Goal: Find specific page/section: Find specific page/section

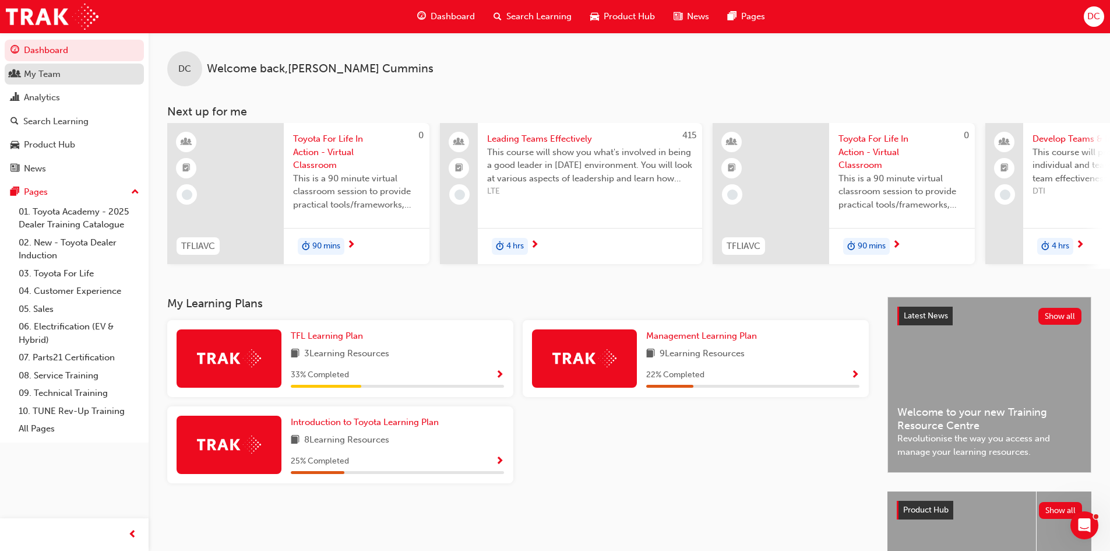
click at [64, 73] on div "My Team" at bounding box center [74, 74] width 128 height 15
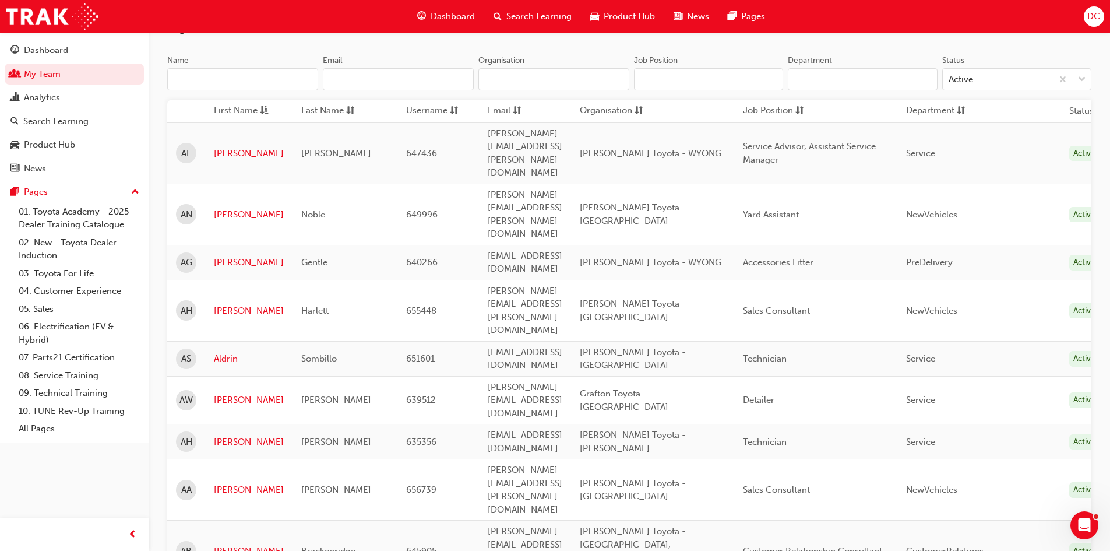
scroll to position [117, 0]
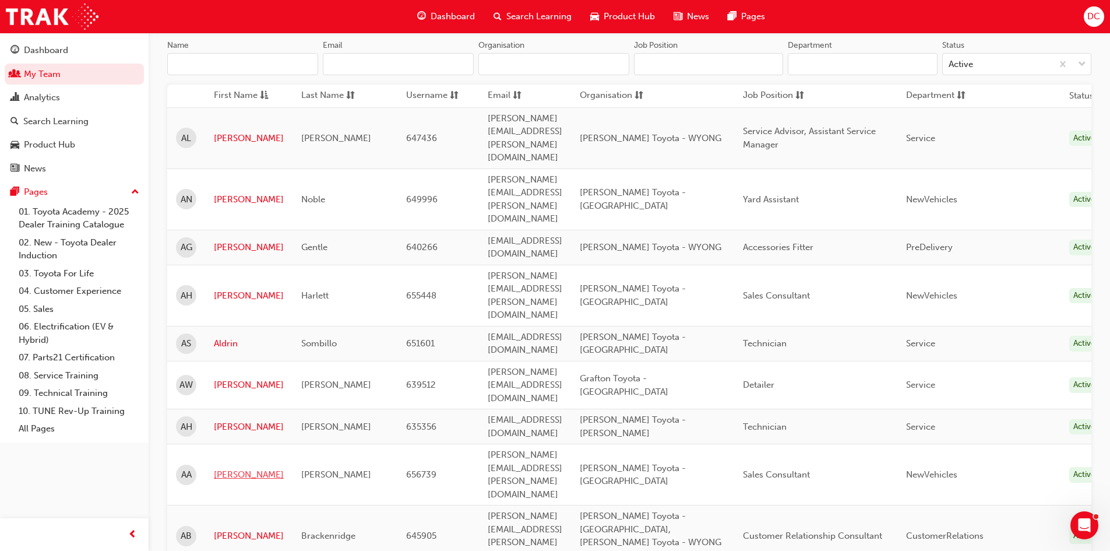
click at [233, 468] on link "[PERSON_NAME]" at bounding box center [249, 474] width 70 height 13
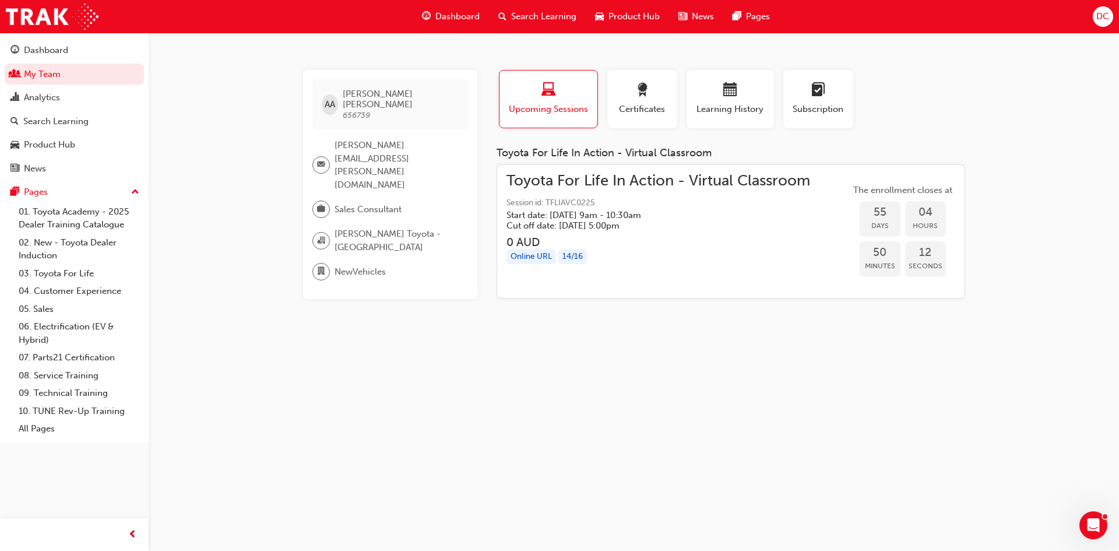
click at [720, 212] on h5 "Start date: [DATE] 9am - 10:30am" at bounding box center [648, 215] width 285 height 10
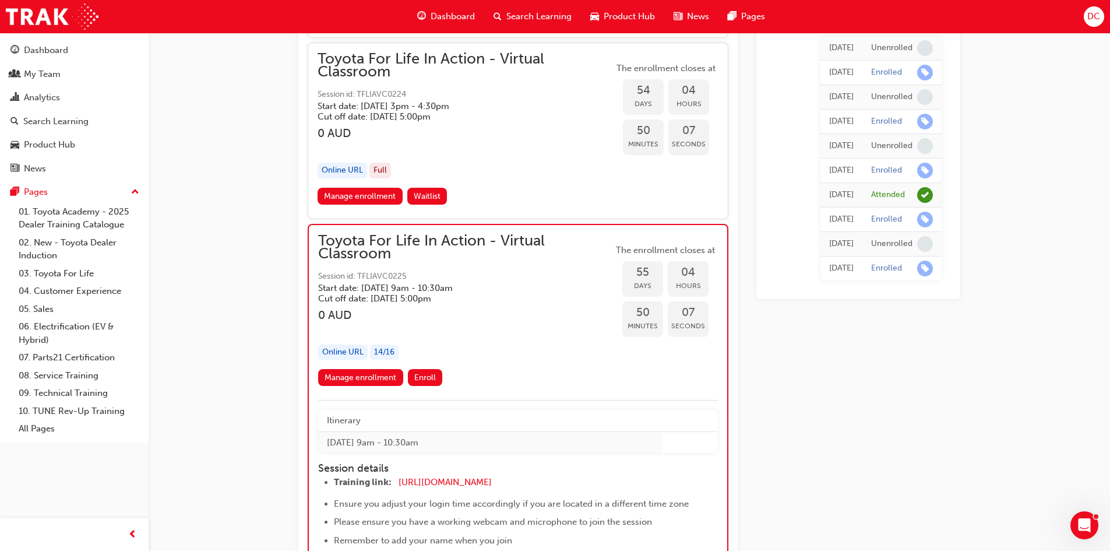
scroll to position [13042, 0]
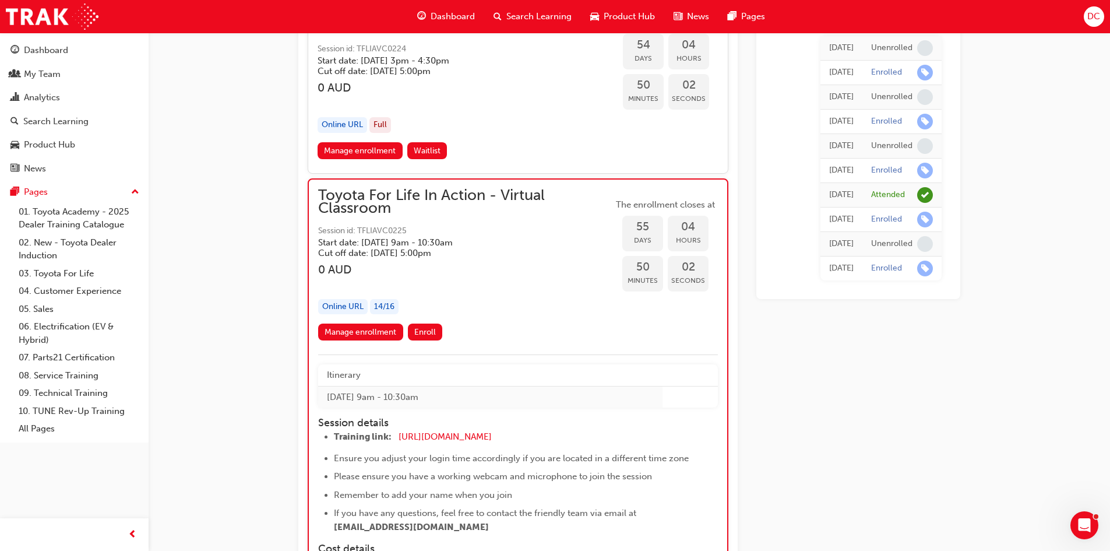
scroll to position [13100, 0]
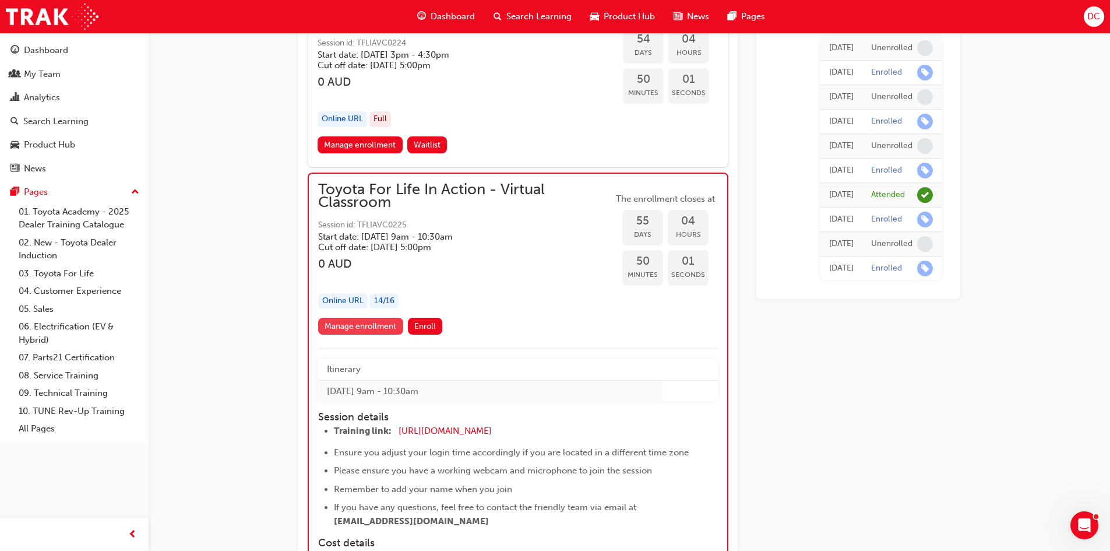
click at [369, 327] on link "Manage enrollment" at bounding box center [360, 326] width 85 height 17
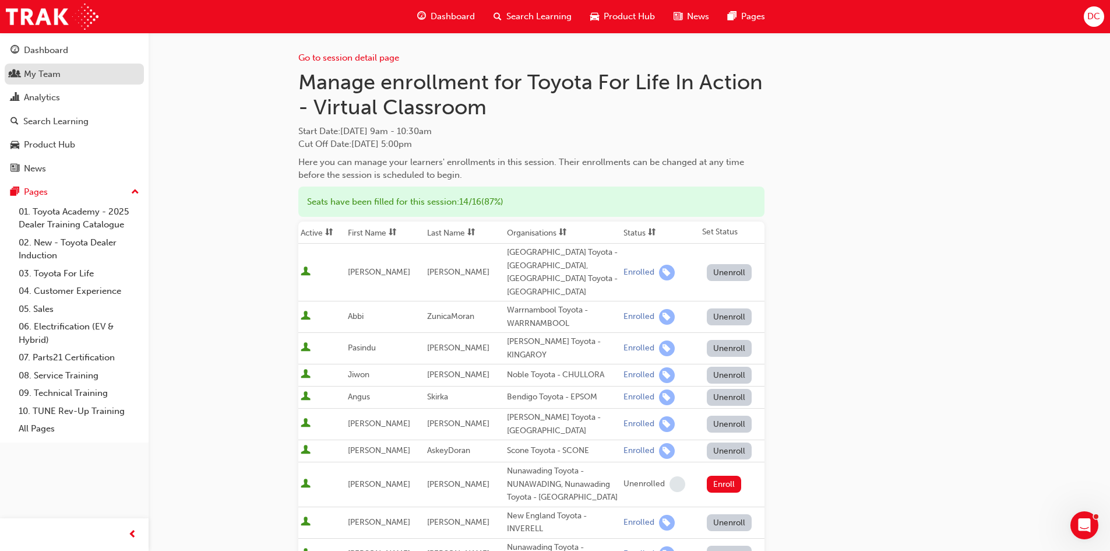
click at [61, 69] on div "My Team" at bounding box center [74, 74] width 128 height 15
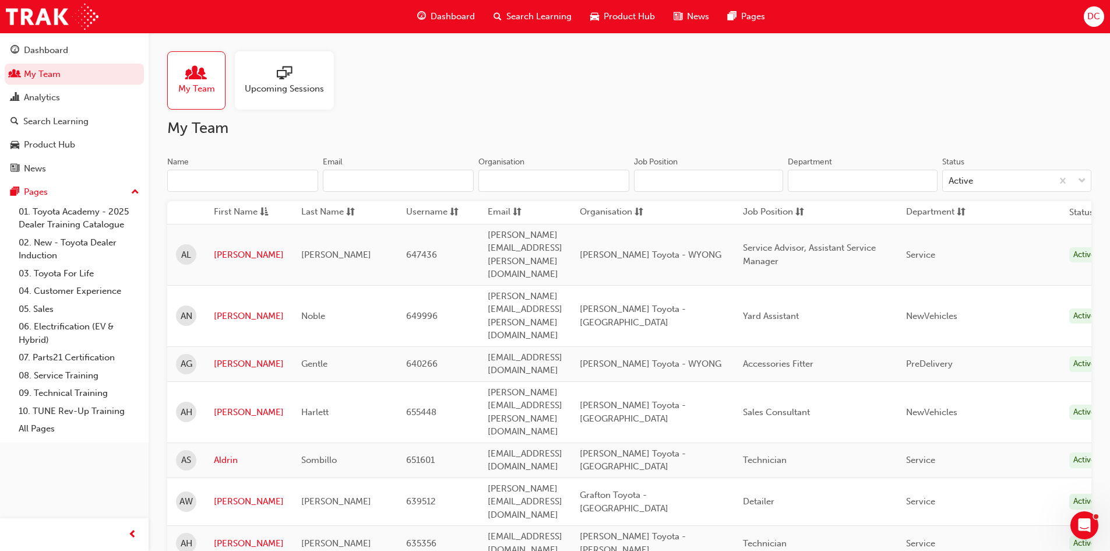
click at [280, 176] on input "Name" at bounding box center [242, 181] width 151 height 22
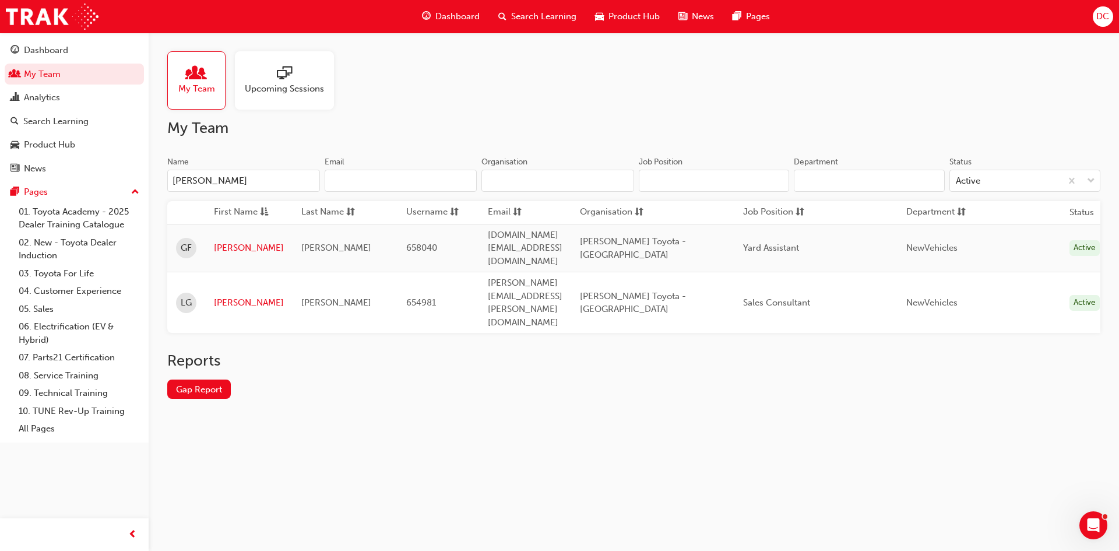
type input "[PERSON_NAME]"
click at [252, 233] on td "[PERSON_NAME]" at bounding box center [248, 248] width 87 height 48
click at [244, 241] on link "[PERSON_NAME]" at bounding box center [249, 247] width 70 height 13
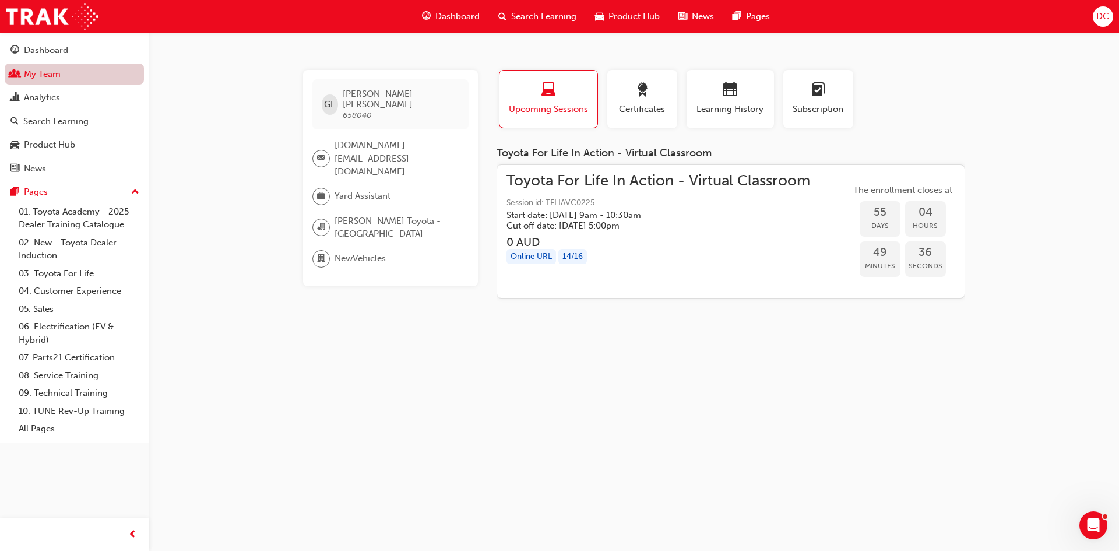
click at [78, 75] on link "My Team" at bounding box center [74, 75] width 139 height 22
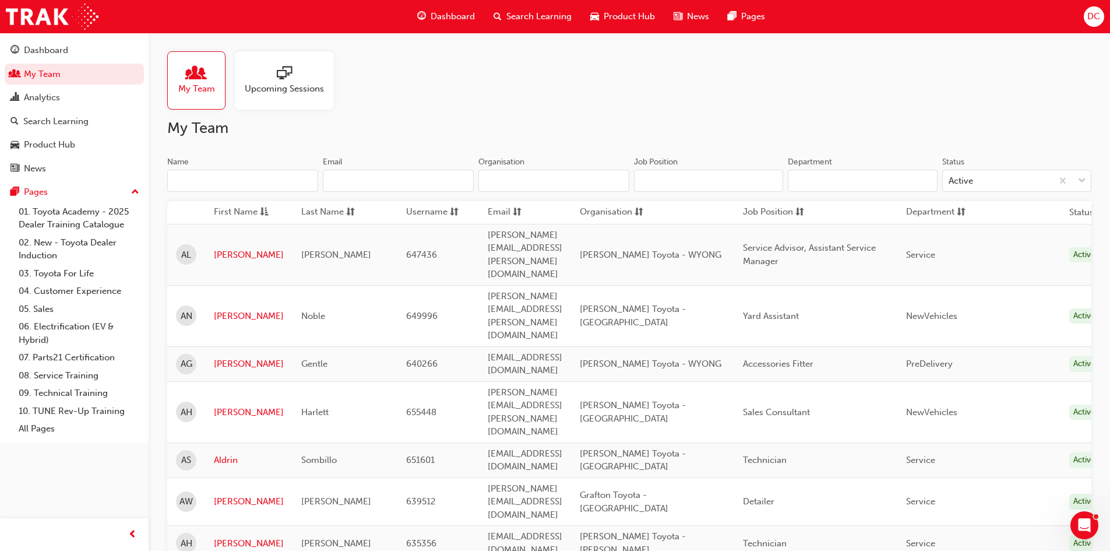
click at [217, 170] on input "Name" at bounding box center [242, 181] width 151 height 22
click at [230, 184] on input "Name" at bounding box center [242, 181] width 151 height 22
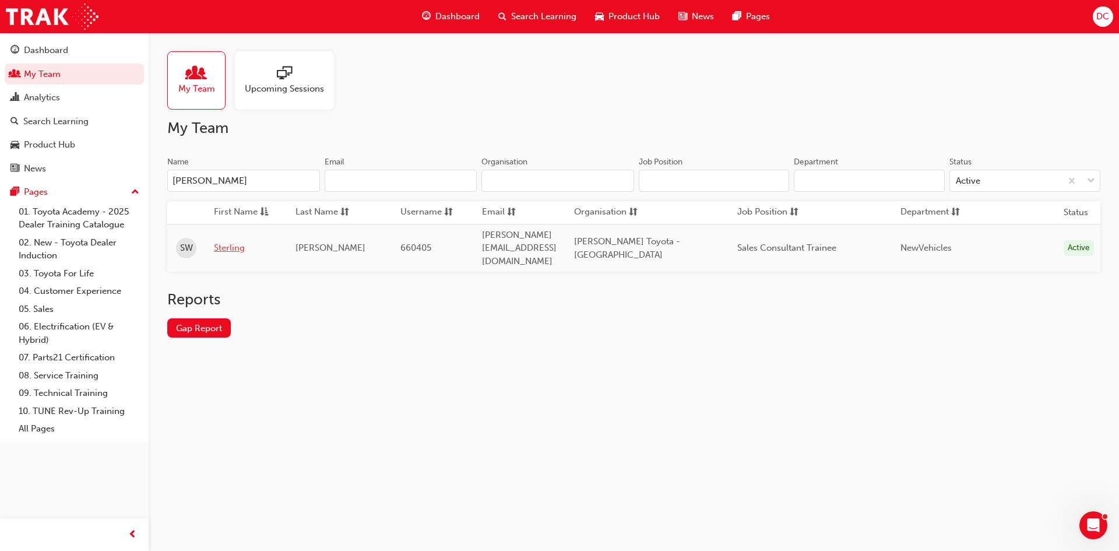
type input "[PERSON_NAME]"
click at [238, 242] on link "Sterling" at bounding box center [246, 247] width 64 height 13
